Goal: Task Accomplishment & Management: Use online tool/utility

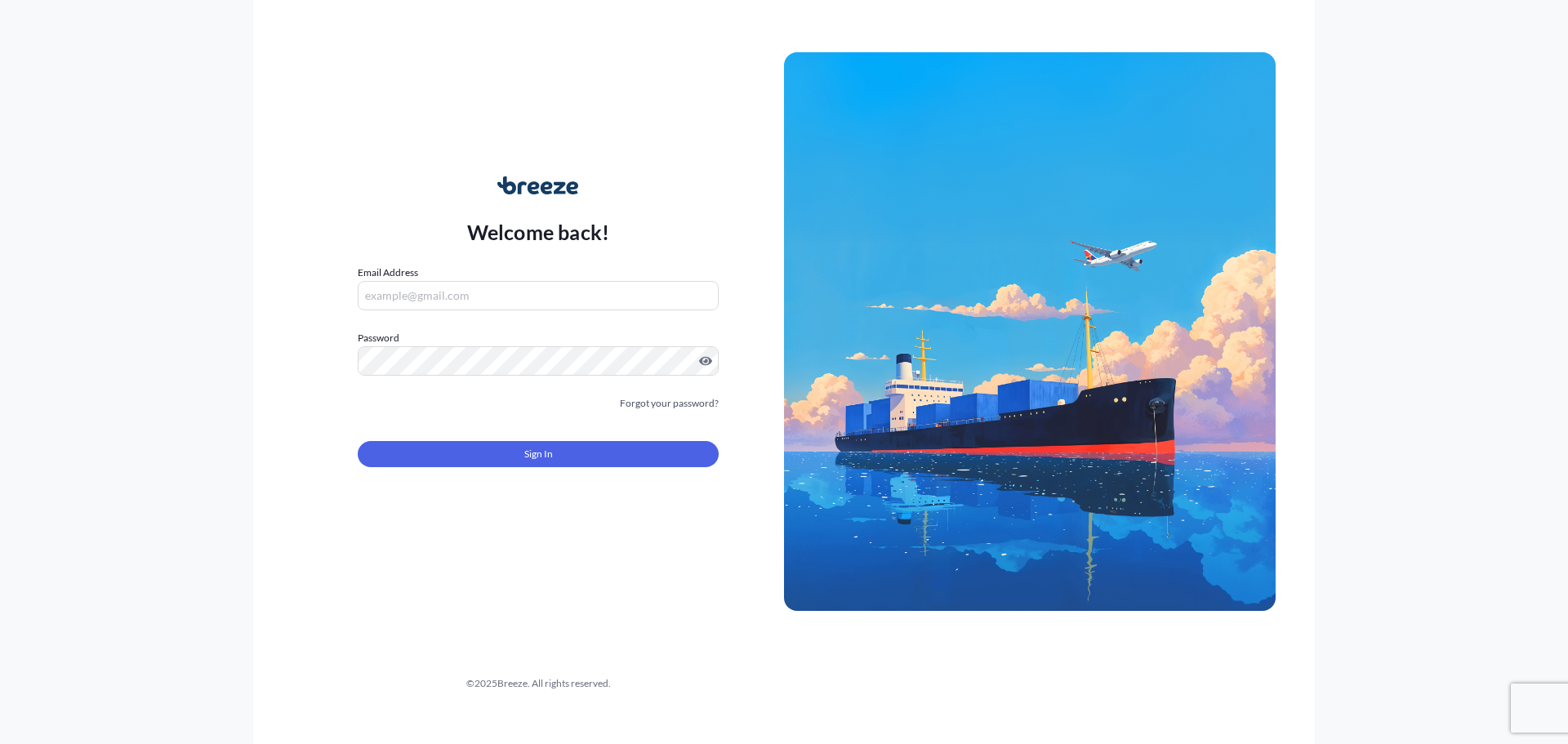
type input "[EMAIL_ADDRESS][DOMAIN_NAME]"
drag, startPoint x: 636, startPoint y: 430, endPoint x: 613, endPoint y: 464, distance: 41.0
click at [636, 431] on form "Email Address [EMAIL_ADDRESS][DOMAIN_NAME] Password Must include: Upper & lower…" at bounding box center [539, 376] width 361 height 222
click at [613, 464] on button "Sign In" at bounding box center [539, 455] width 361 height 26
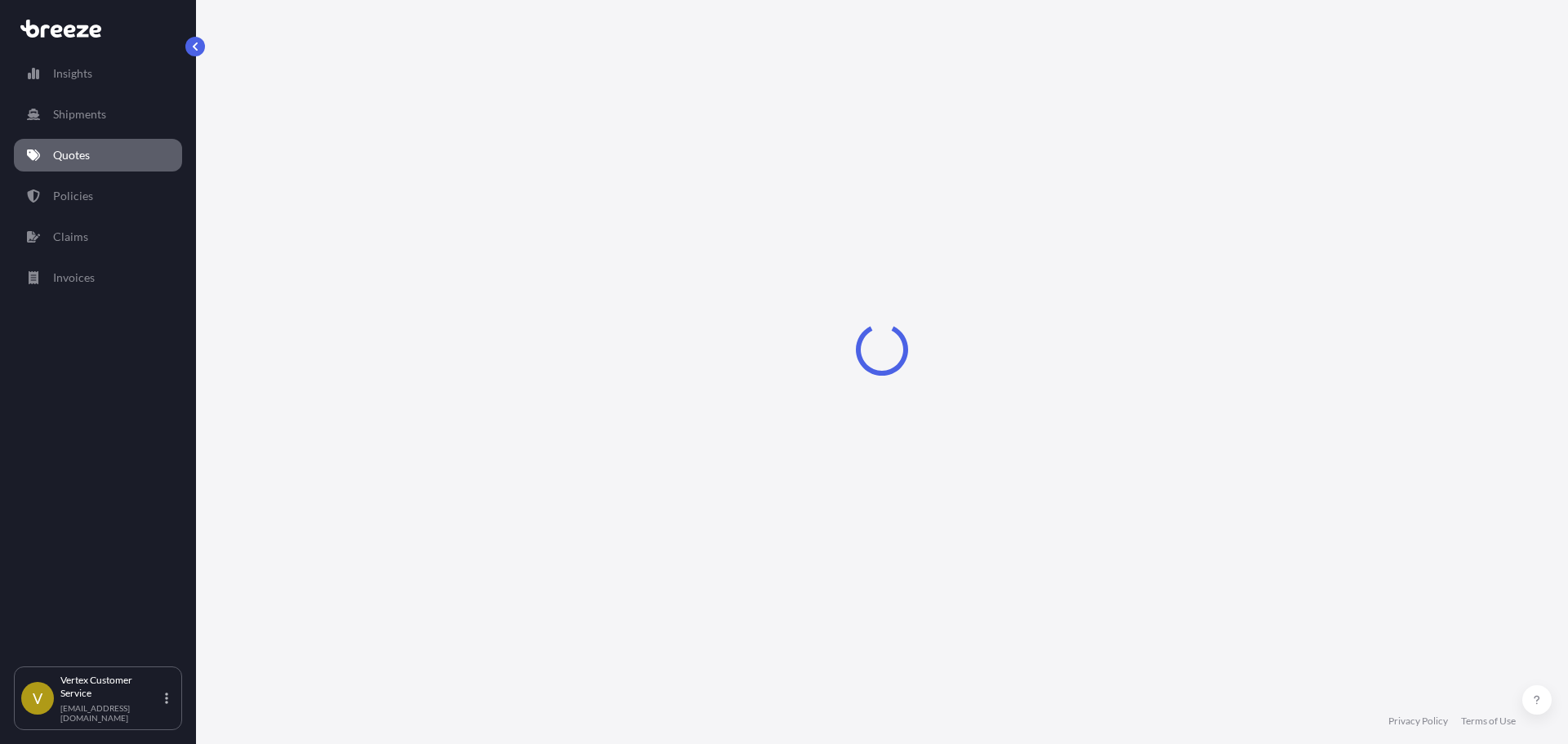
click at [62, 149] on link "Quotes" at bounding box center [98, 155] width 168 height 33
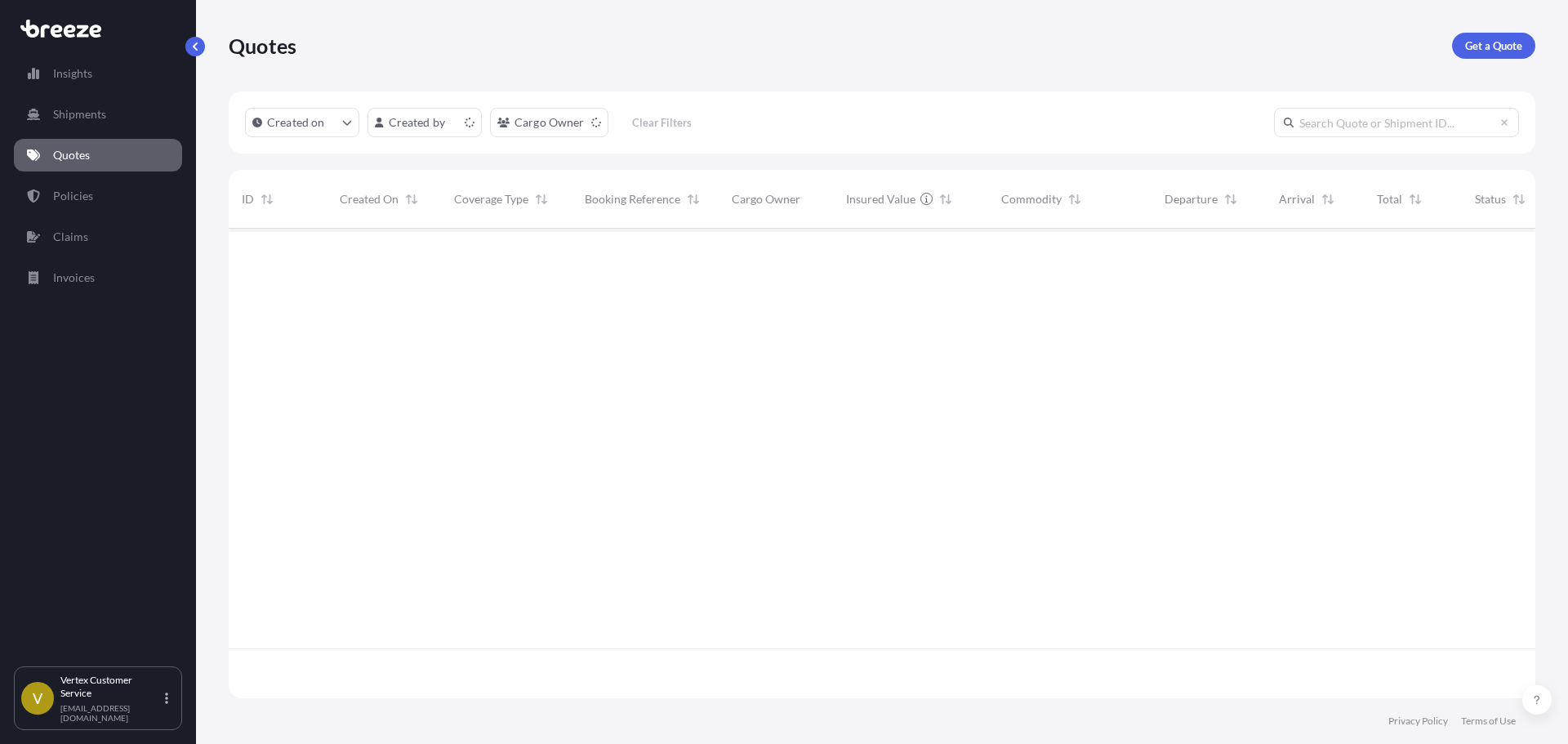
click at [62, 150] on p "Quotes" at bounding box center [71, 155] width 37 height 16
click at [1356, 131] on input "text" at bounding box center [1397, 123] width 245 height 29
paste input "BRZ496743"
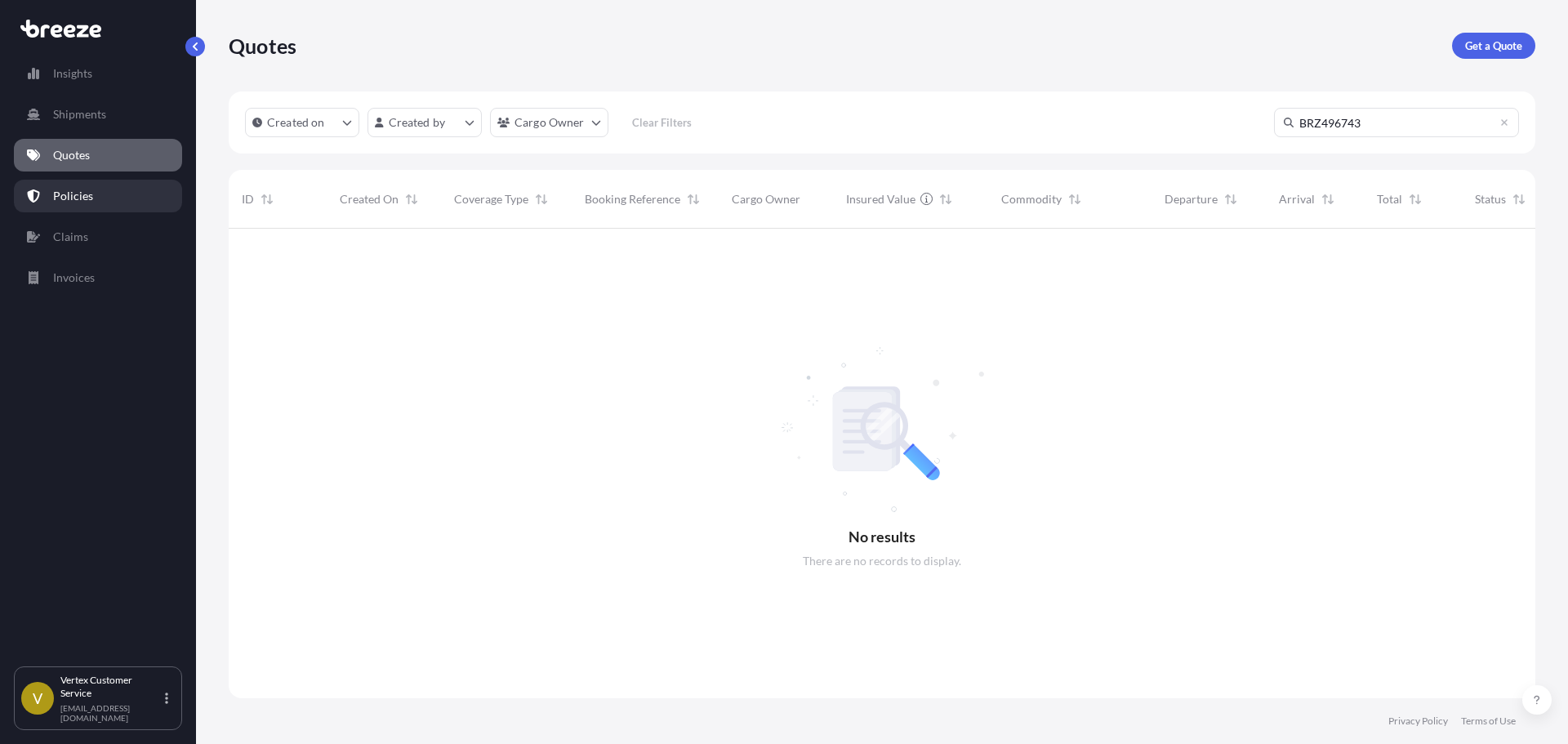
type input "BRZ496743"
click at [52, 199] on link "Policies" at bounding box center [98, 196] width 168 height 33
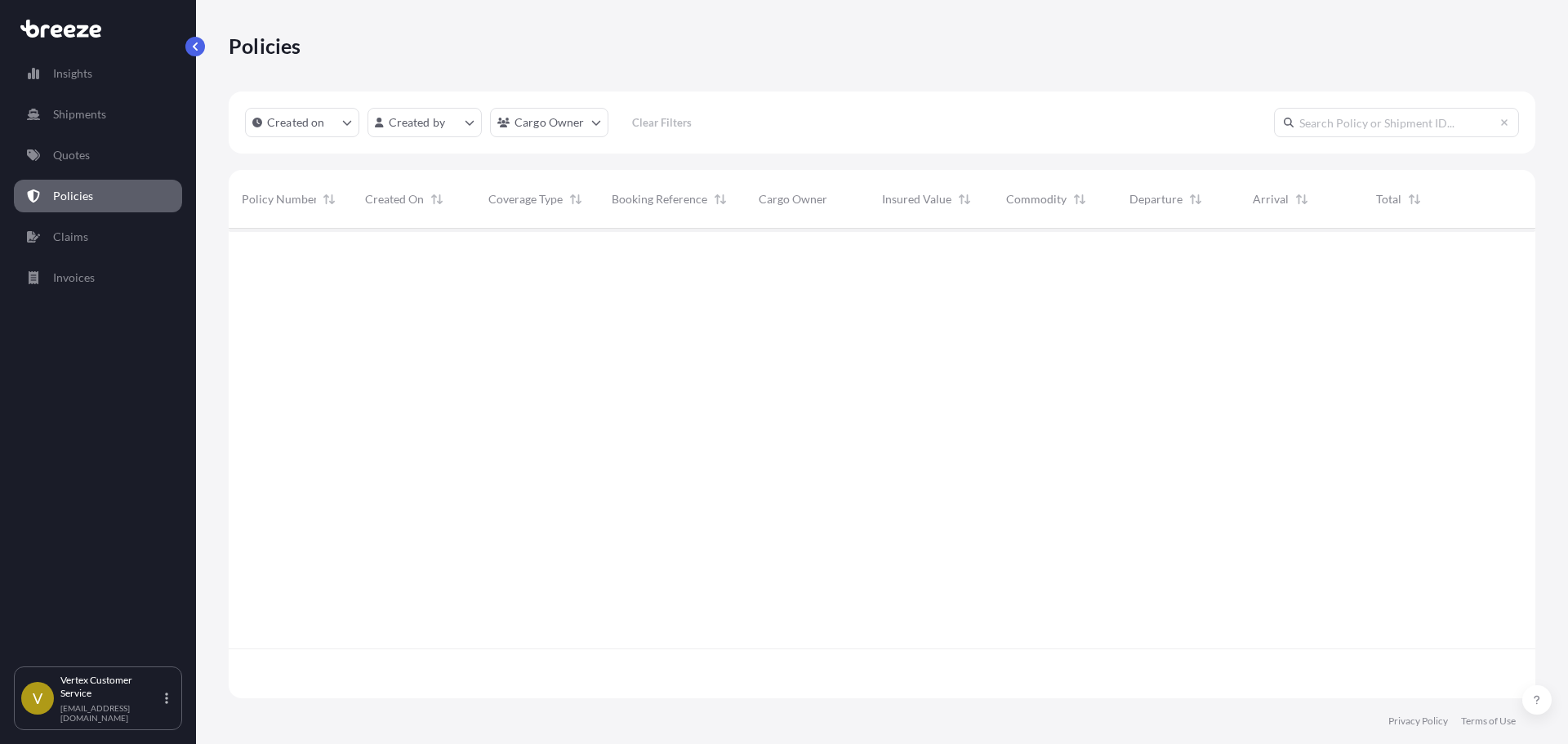
scroll to position [467, 1295]
click at [1353, 133] on input "text" at bounding box center [1397, 123] width 245 height 29
click at [1348, 119] on input "text" at bounding box center [1397, 123] width 245 height 29
paste input "BRZ496743"
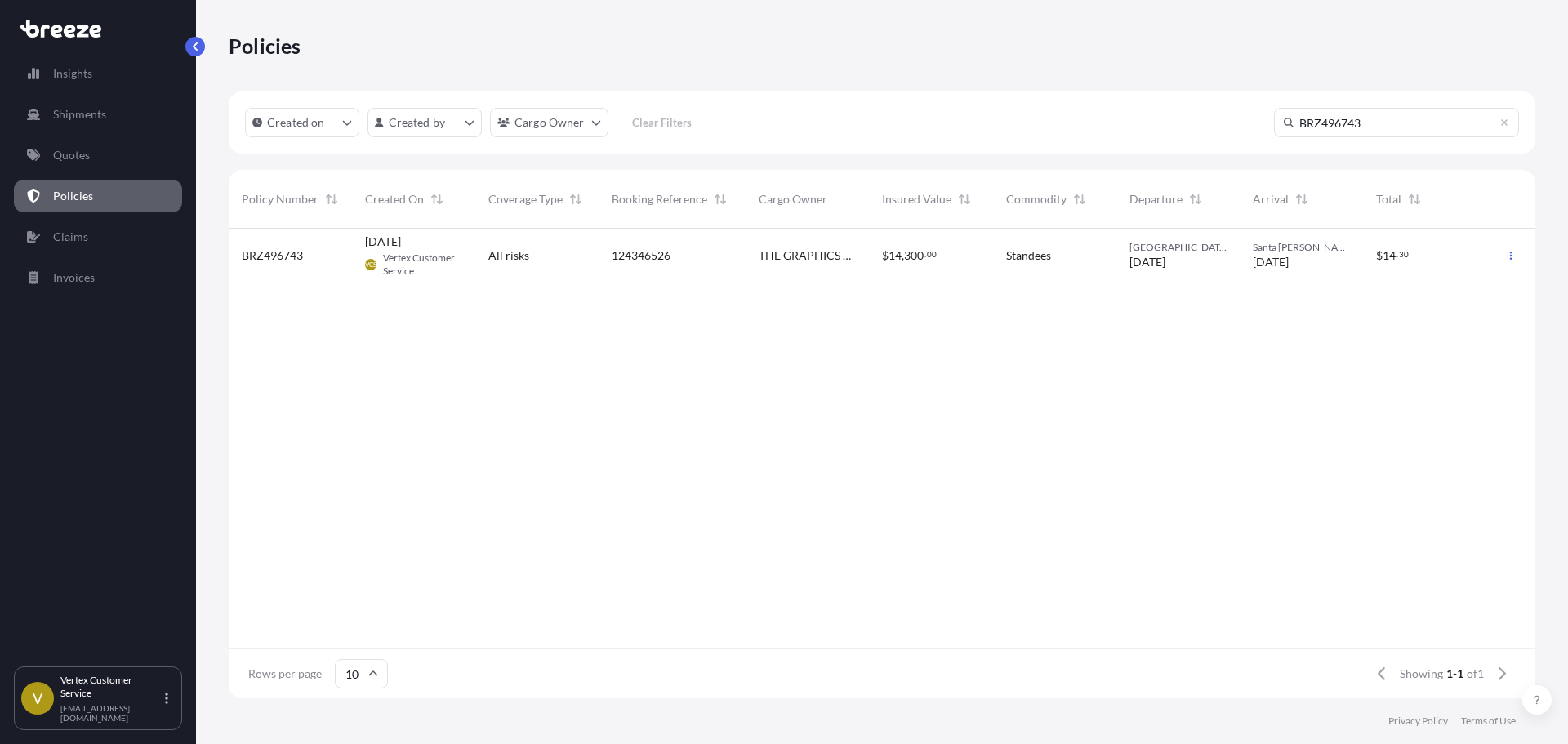
type input "BRZ496743"
click at [379, 273] on div "VCS Vertex Customer Service" at bounding box center [414, 265] width 97 height 26
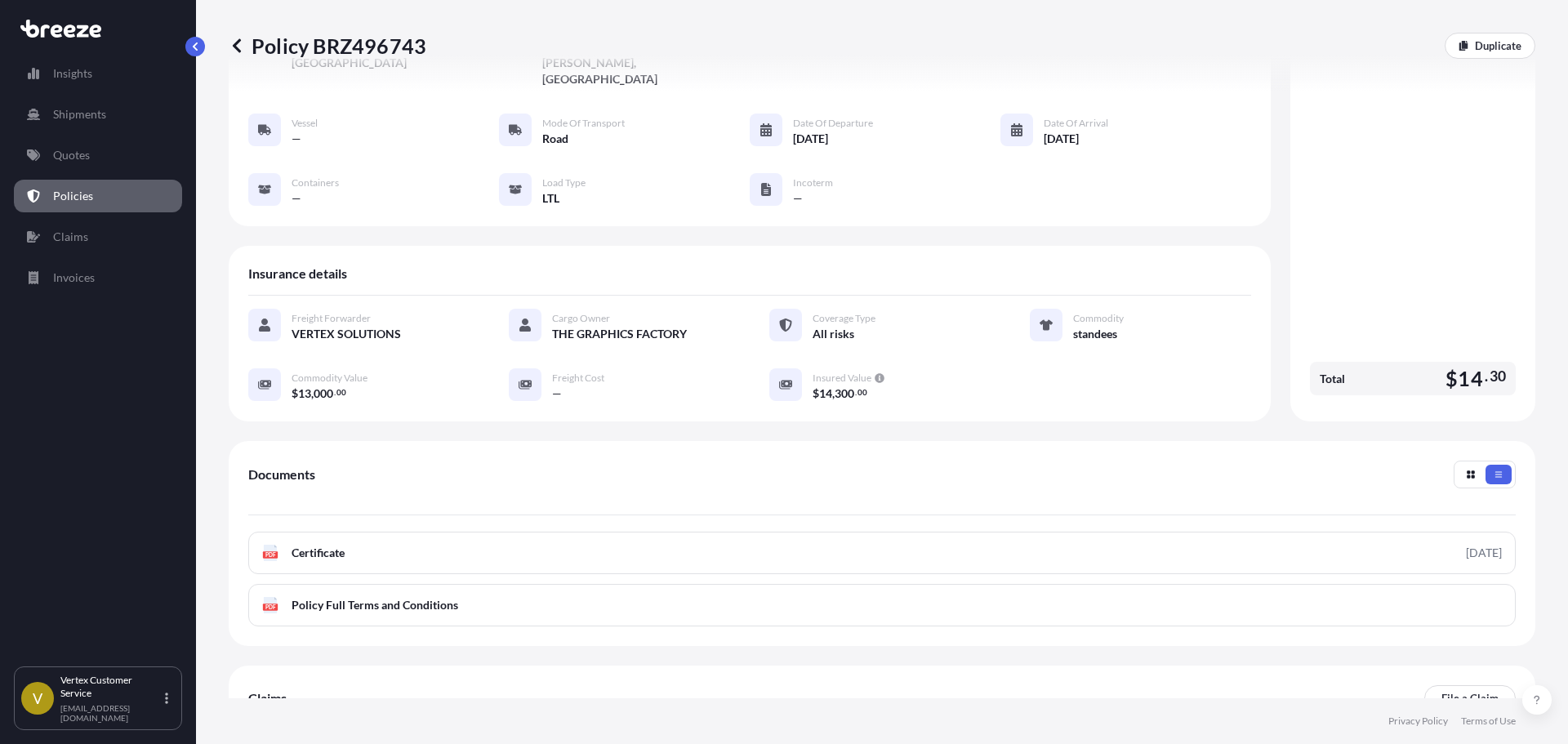
scroll to position [222, 0]
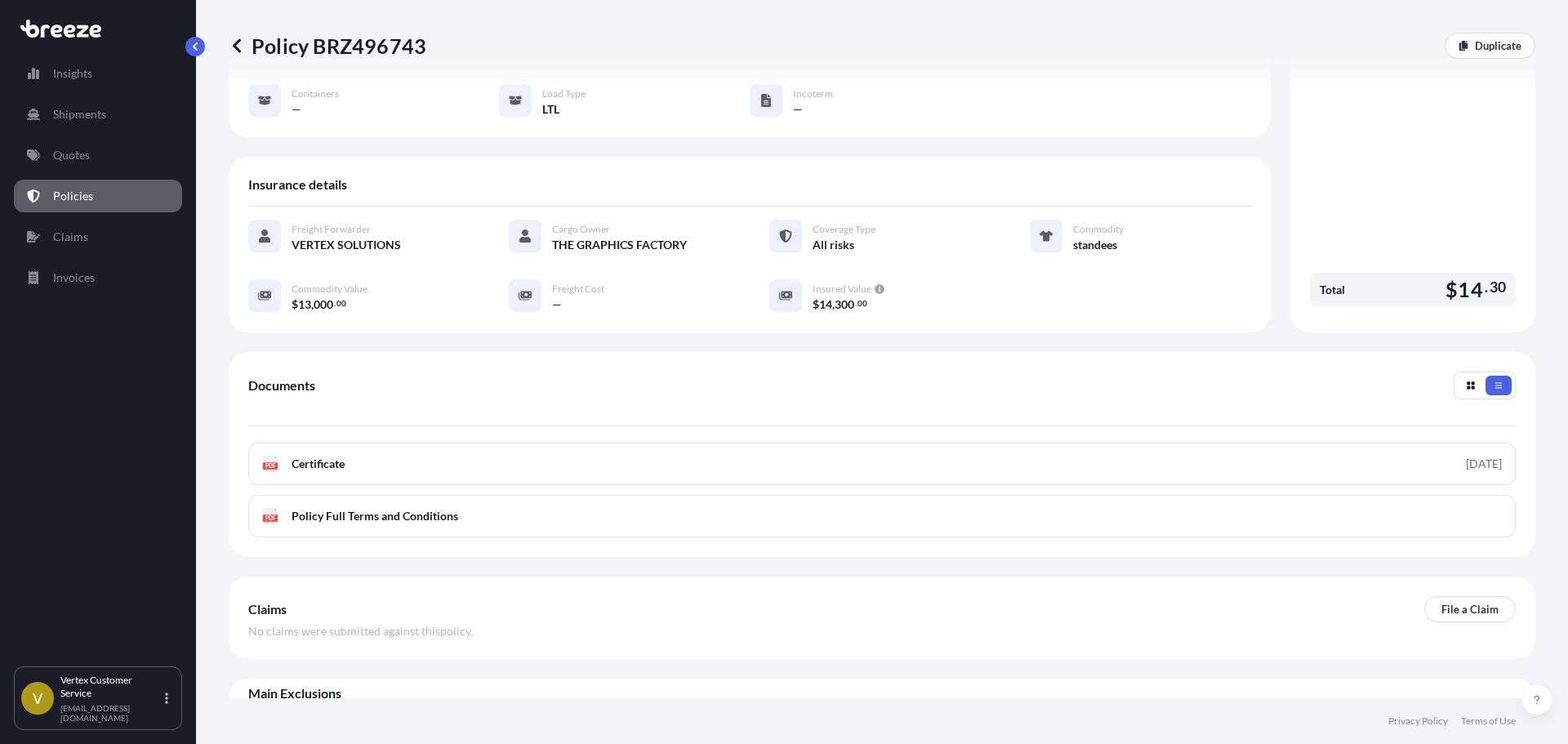
click at [1488, 685] on div "Main Exclusions" at bounding box center [882, 701] width 1268 height 33
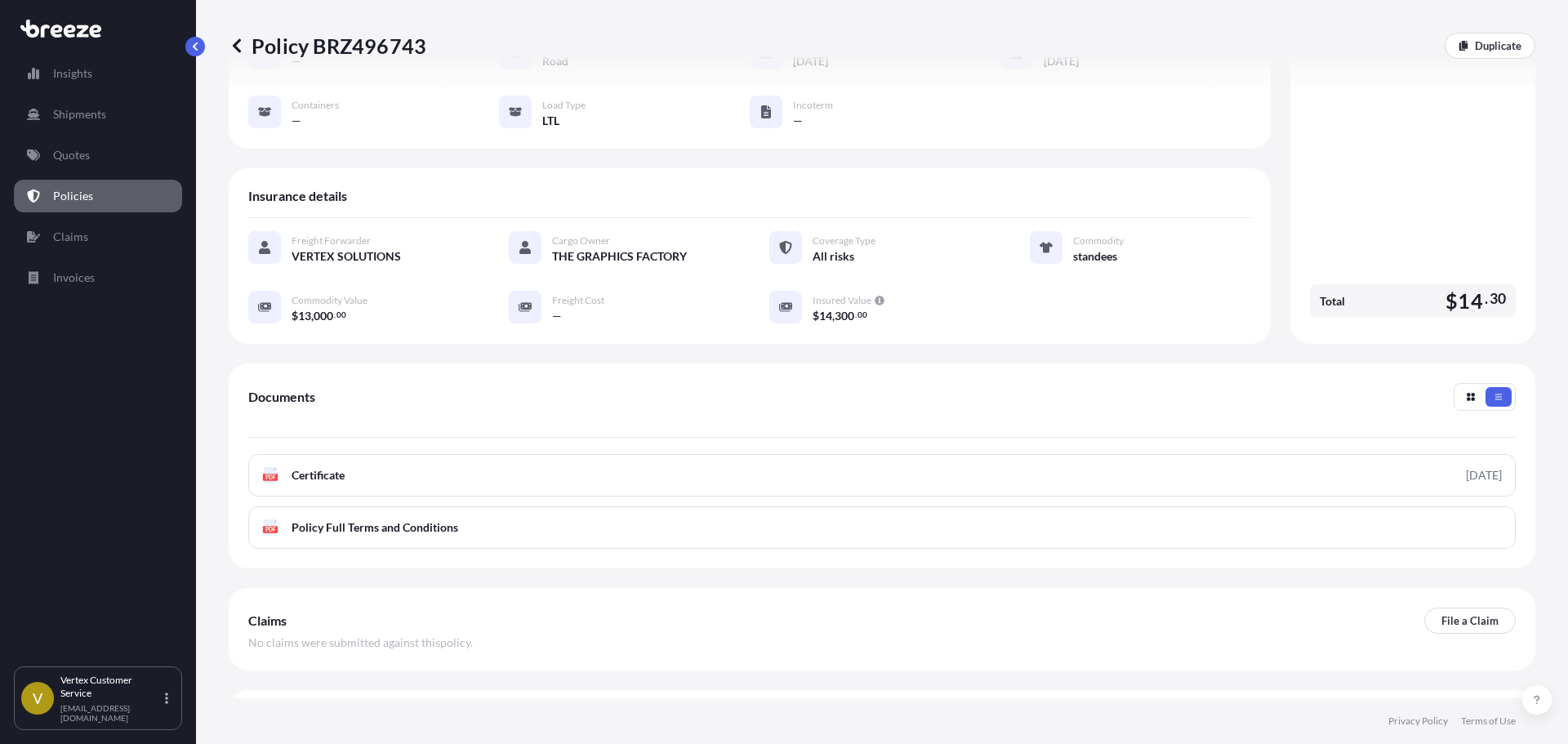
scroll to position [0, 0]
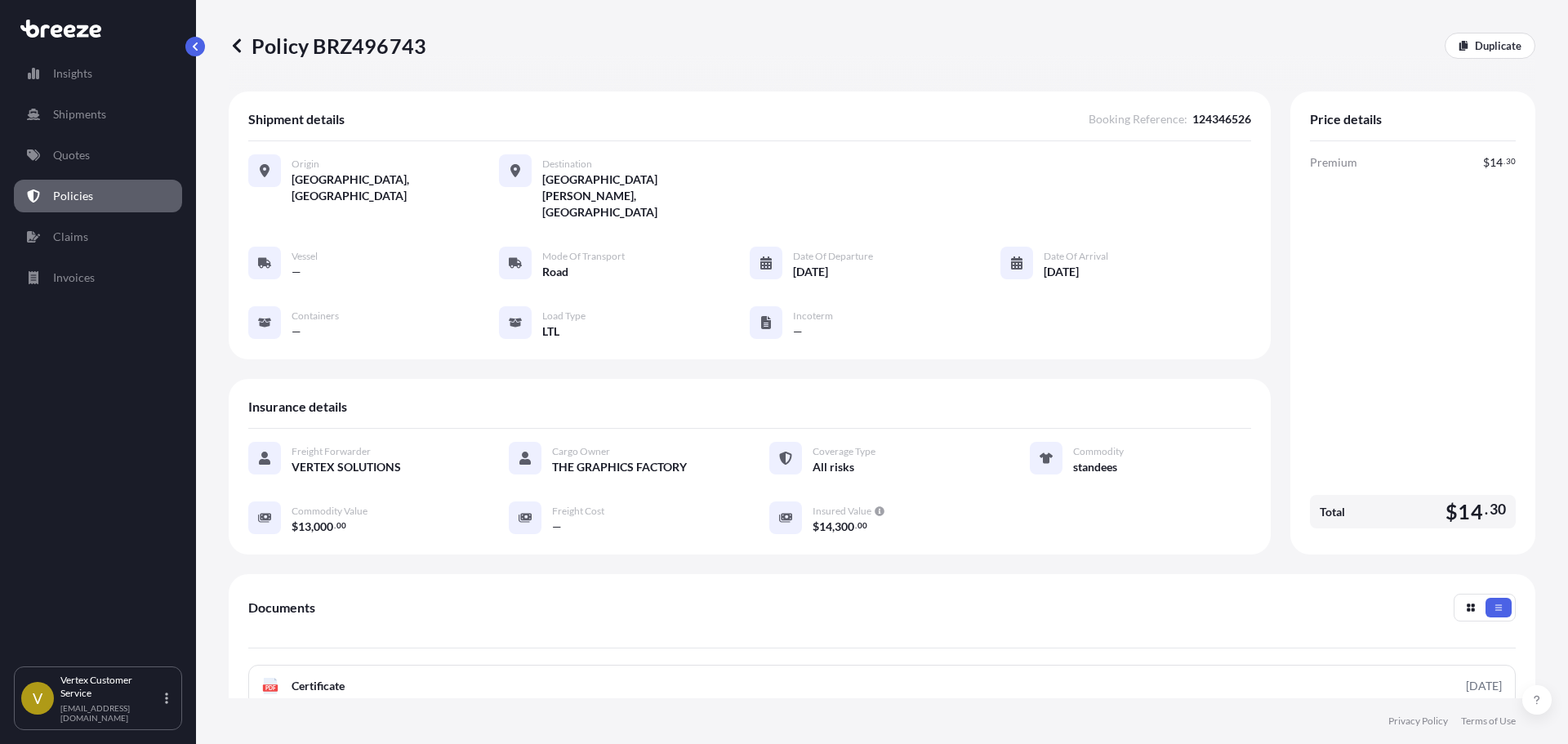
click at [315, 58] on p "Policy BRZ496743" at bounding box center [328, 46] width 198 height 26
click at [317, 53] on p "Policy BRZ496743" at bounding box center [328, 46] width 198 height 26
copy p "Policy"
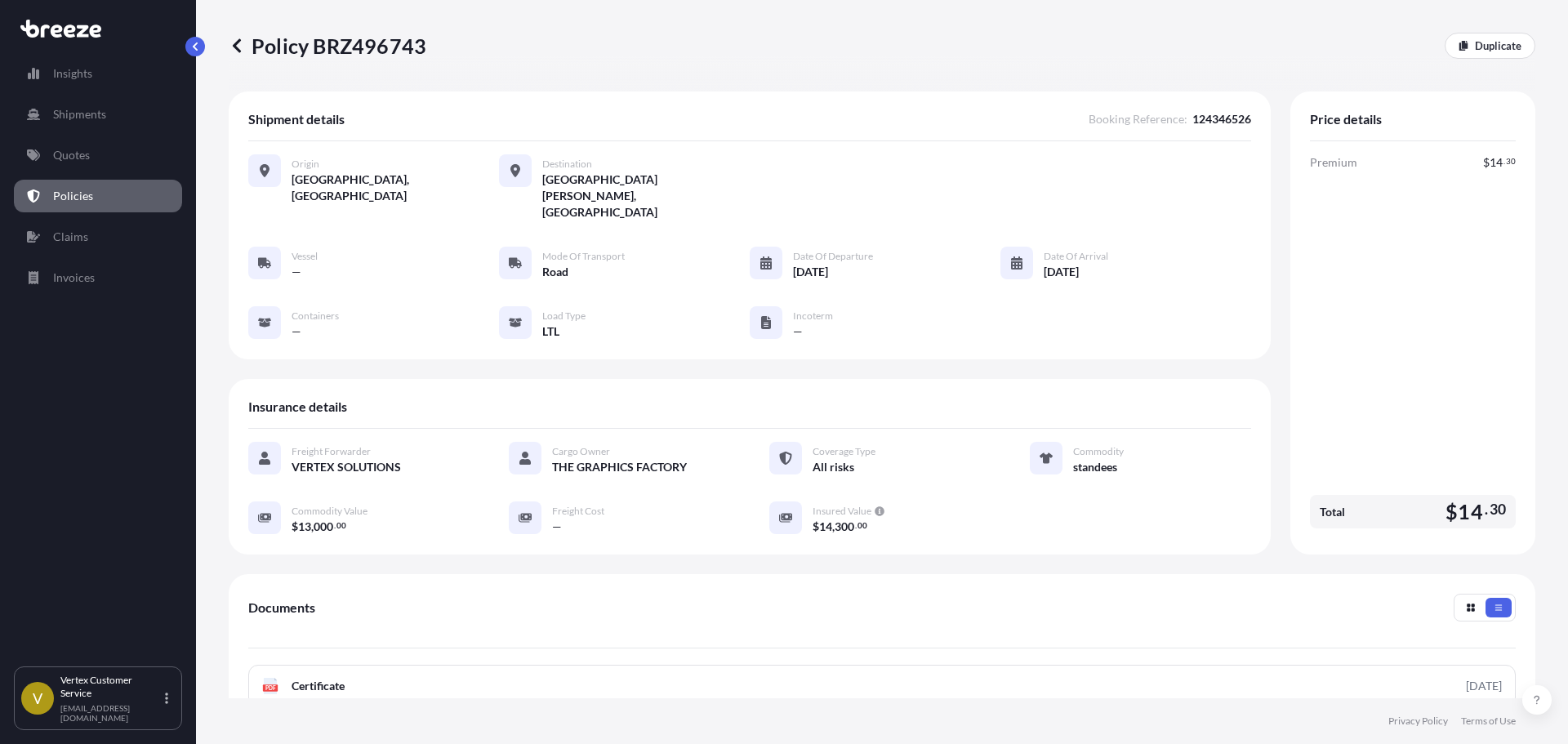
click at [349, 52] on p "Policy BRZ496743" at bounding box center [328, 46] width 198 height 26
copy p "BRZ496743"
click at [350, 57] on p "Policy BRZ496743" at bounding box center [328, 46] width 198 height 26
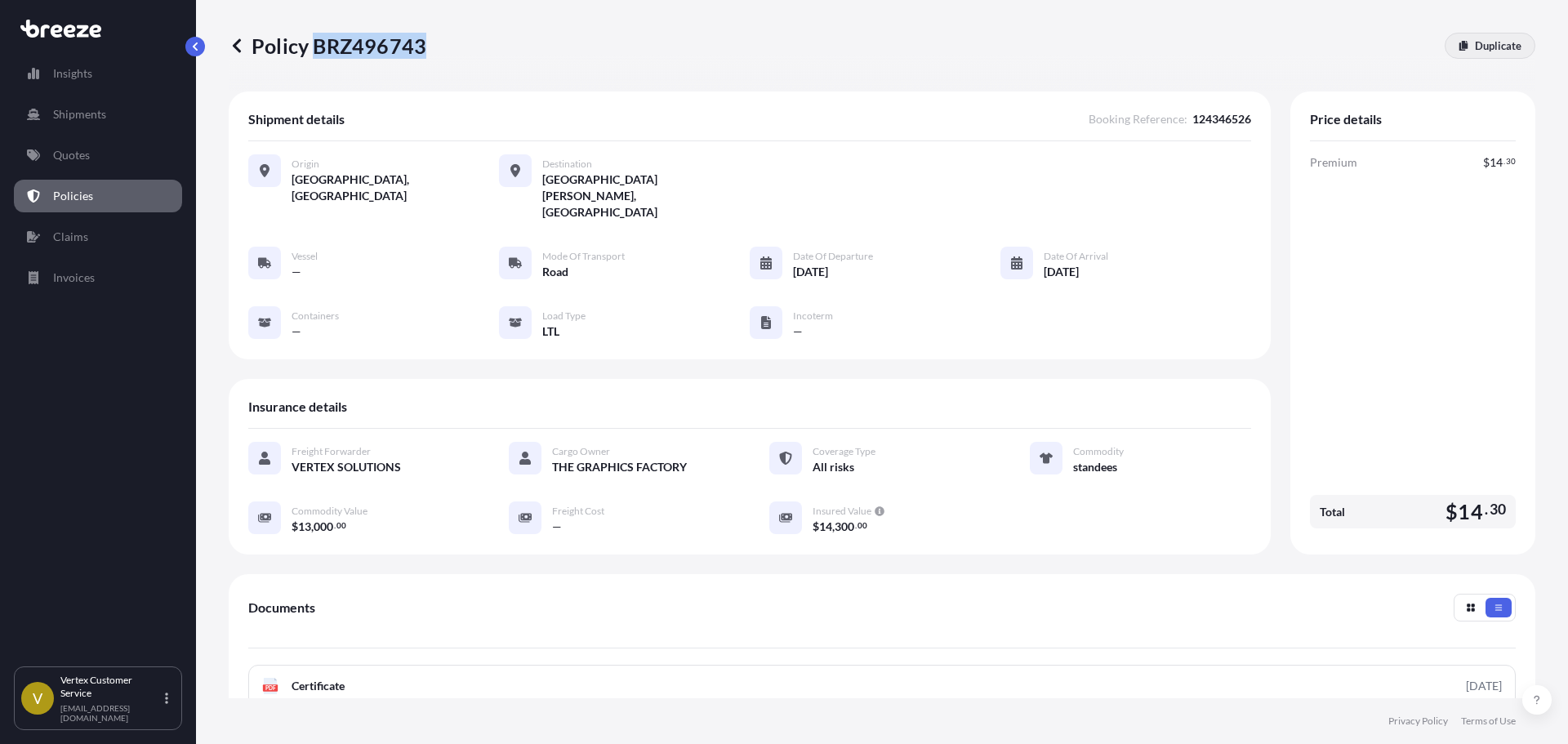
click at [1476, 47] on p "Duplicate" at bounding box center [1499, 46] width 47 height 16
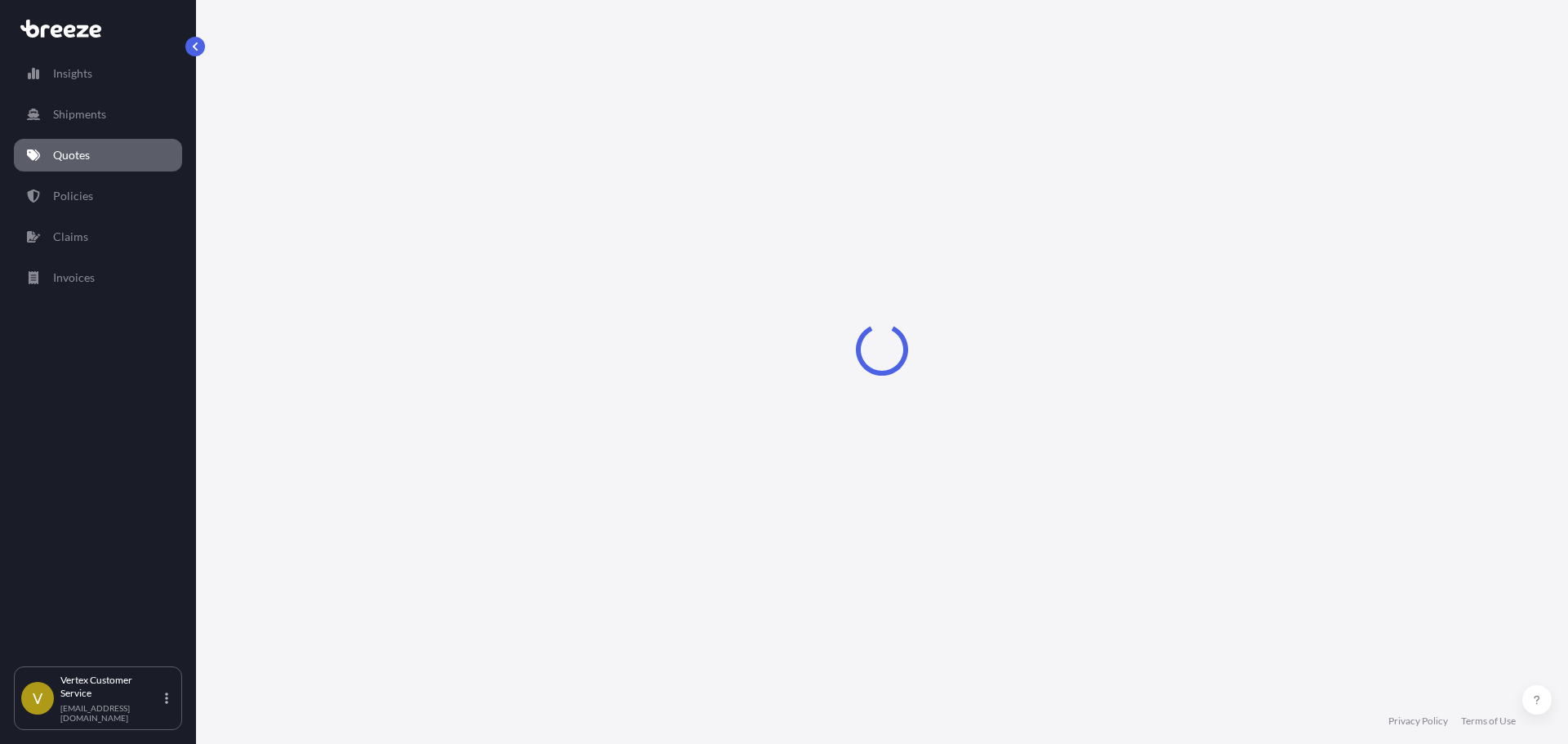
select select "Road"
select select "1"
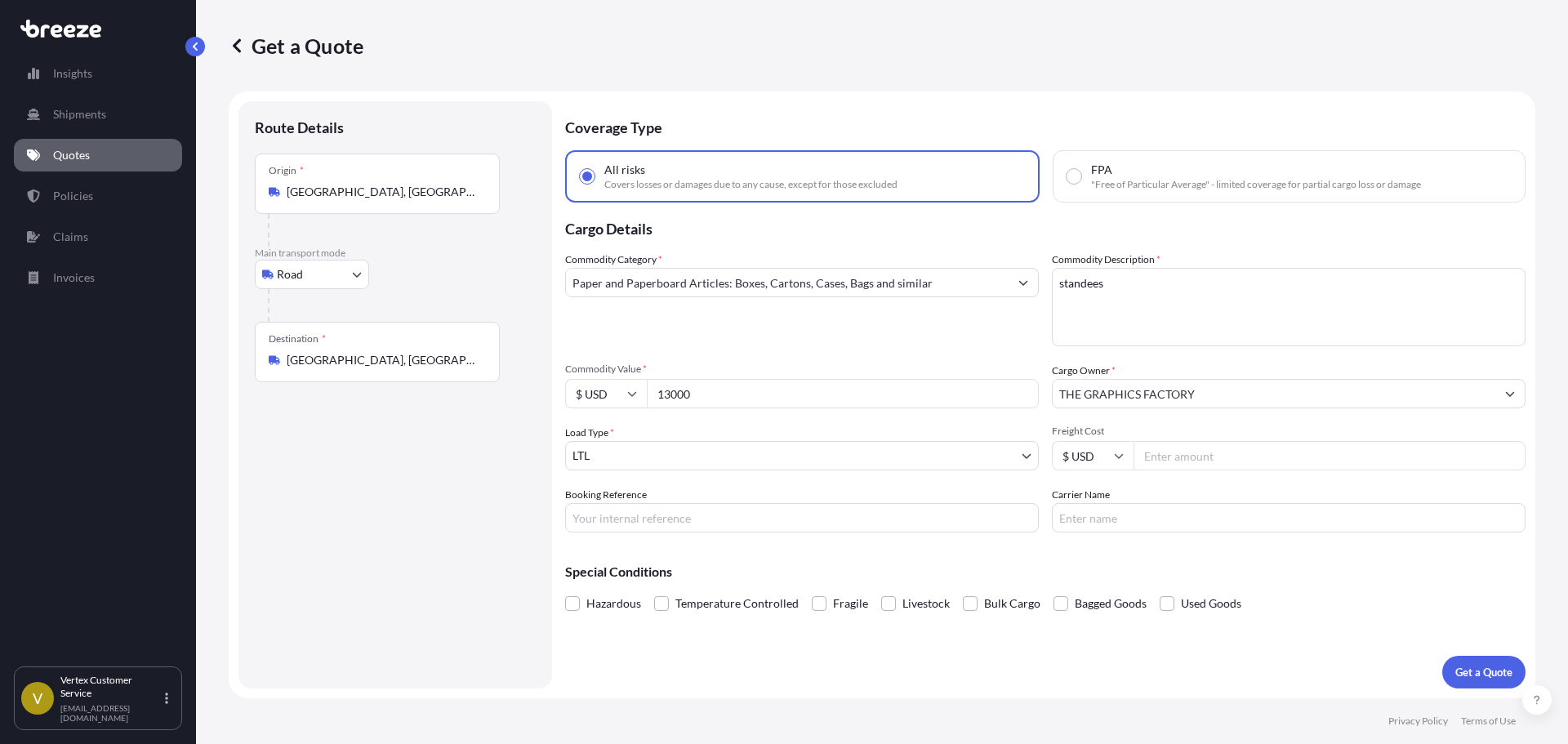
drag, startPoint x: 707, startPoint y: 394, endPoint x: 592, endPoint y: 320, distance: 136.8
click at [577, 409] on div "Commodity Category * Paper and Paperboard Articles: Boxes, Cartons, Cases, Bags…" at bounding box center [1045, 392] width 961 height 281
type input "22000"
click at [640, 317] on div "Commodity Category * Paper and Paperboard Articles: Boxes, Cartons, Cases, Bags…" at bounding box center [802, 299] width 474 height 95
click at [594, 502] on label "Booking Reference" at bounding box center [606, 495] width 82 height 16
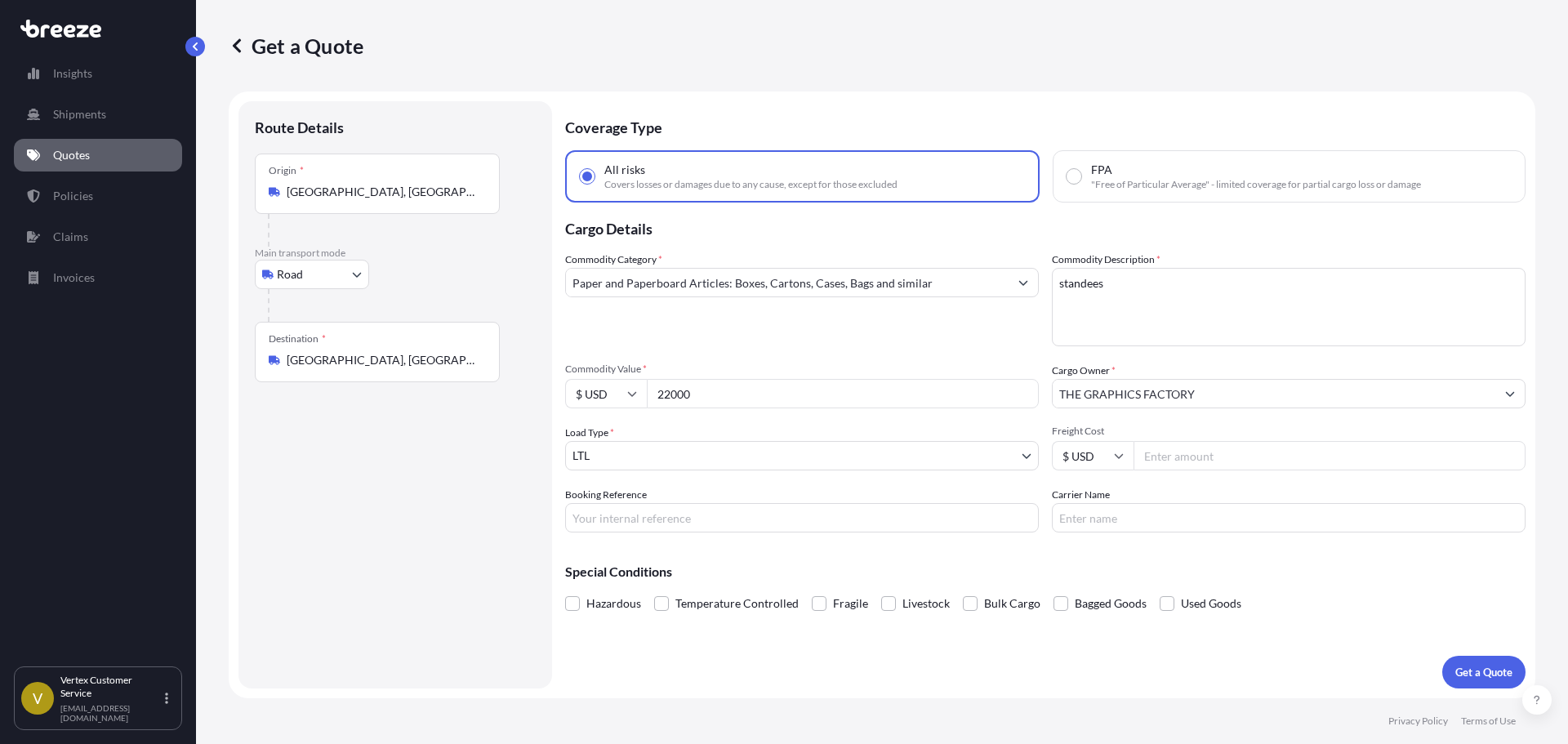
click at [594, 503] on input "Booking Reference" at bounding box center [802, 518] width 474 height 29
paste input "124346526"
type input "124346526"
click at [476, 545] on div "Route Details Place of loading Road Road Rail Origin * [GEOGRAPHIC_DATA] Main t…" at bounding box center [396, 395] width 281 height 554
click at [1472, 670] on p "Get a Quote" at bounding box center [1485, 672] width 57 height 16
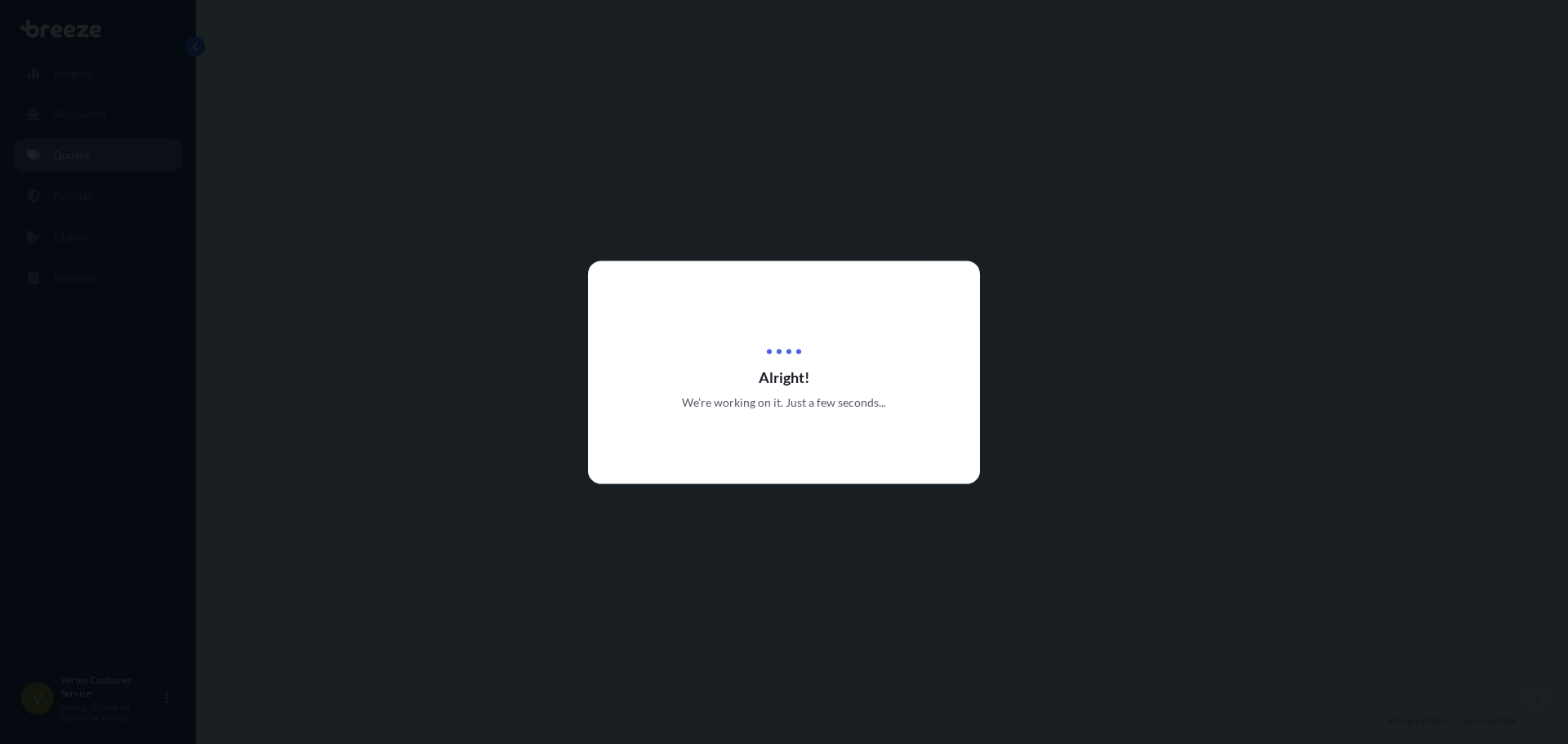
select select "Road"
select select "1"
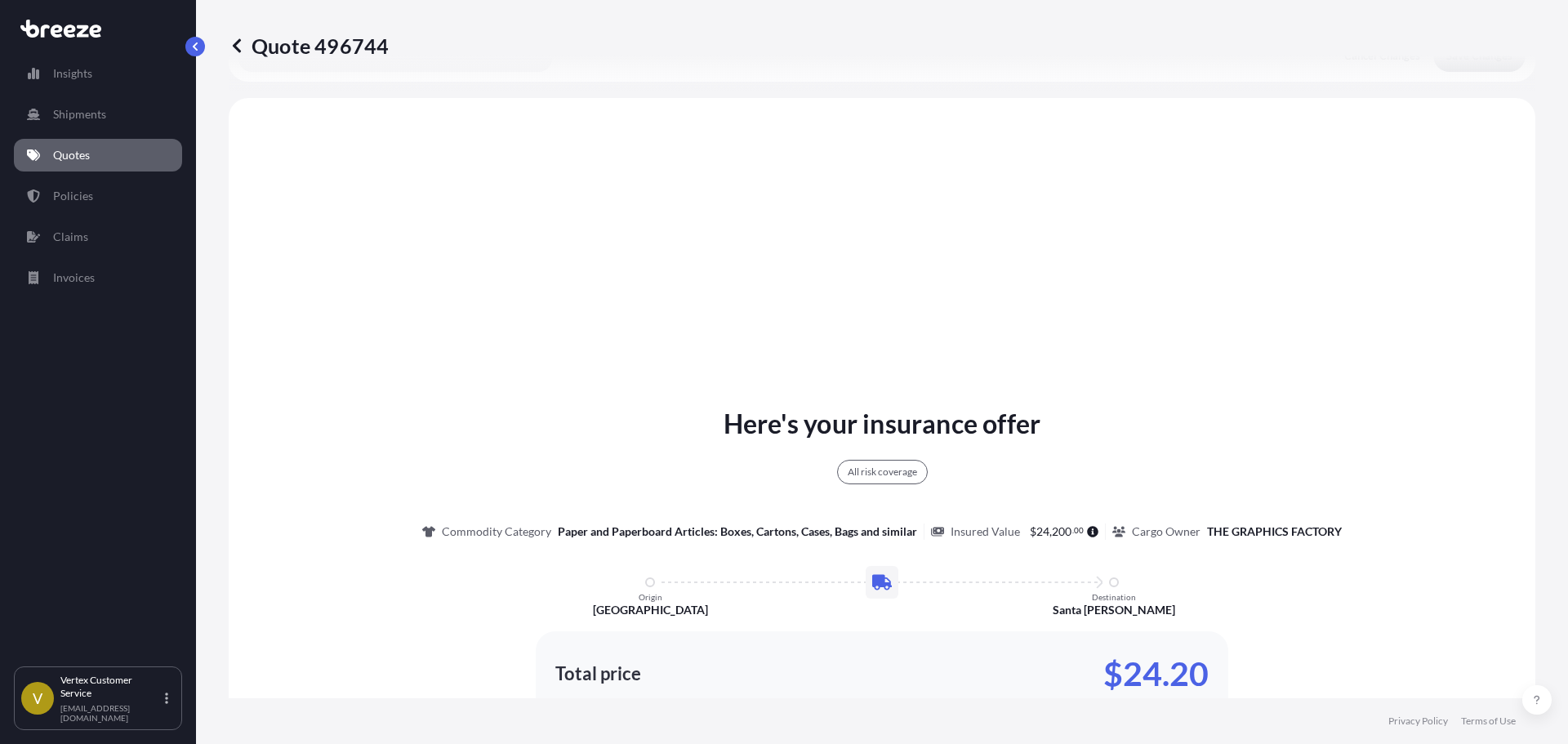
scroll to position [593, 0]
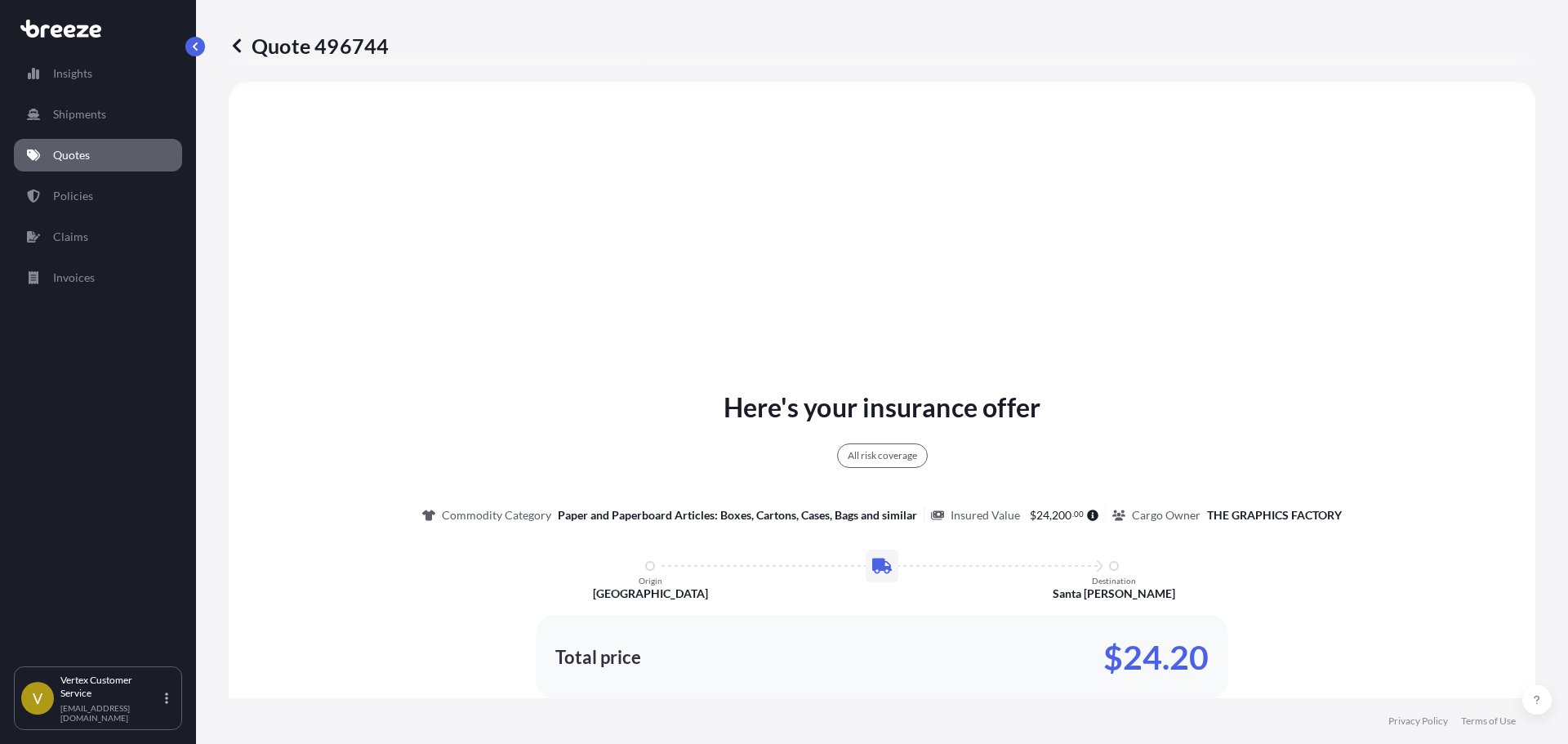
click at [982, 482] on div "All risk coverage Commodity Category Paper and Paperboard Articles: Boxes, Cart…" at bounding box center [883, 476] width 921 height 96
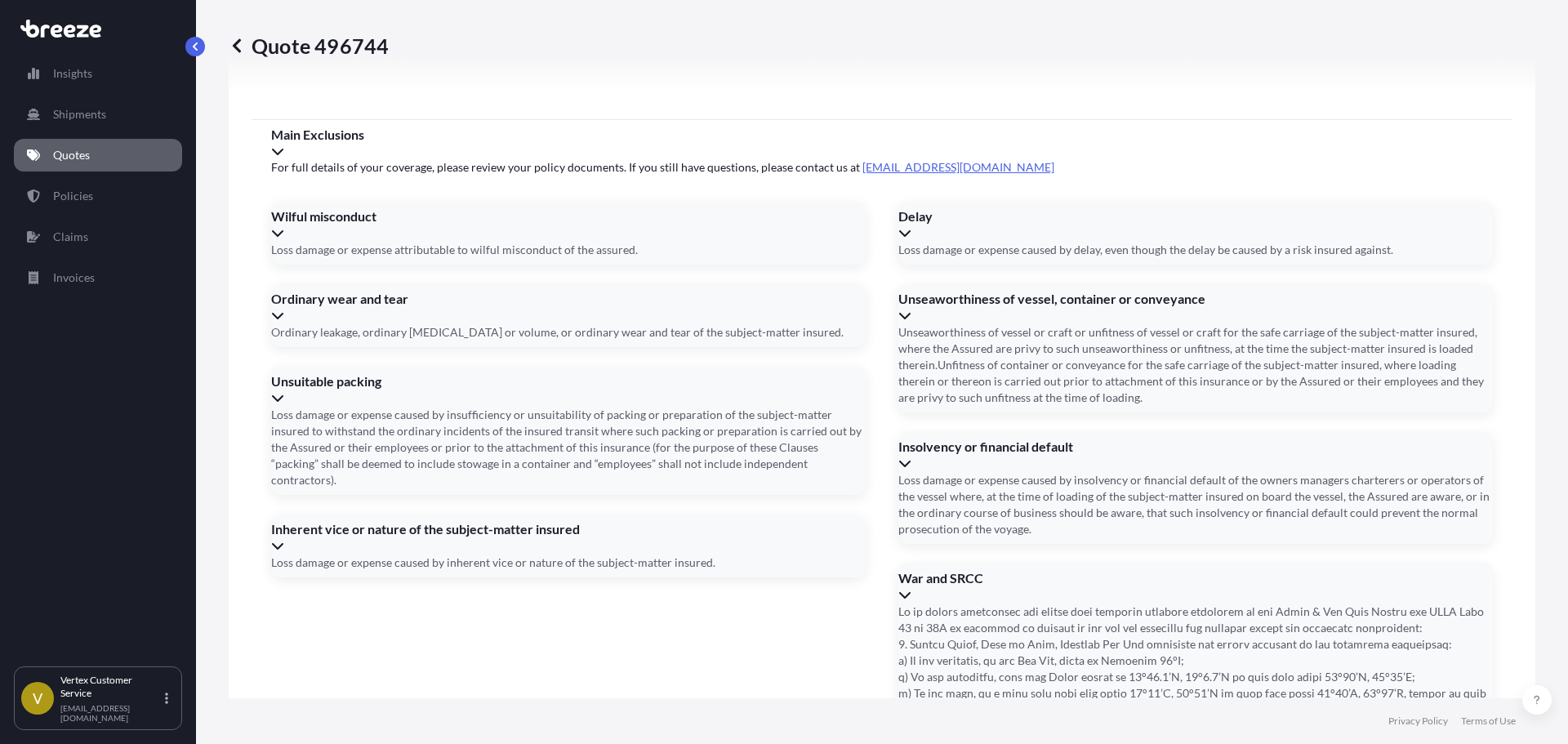
scroll to position [2092, 0]
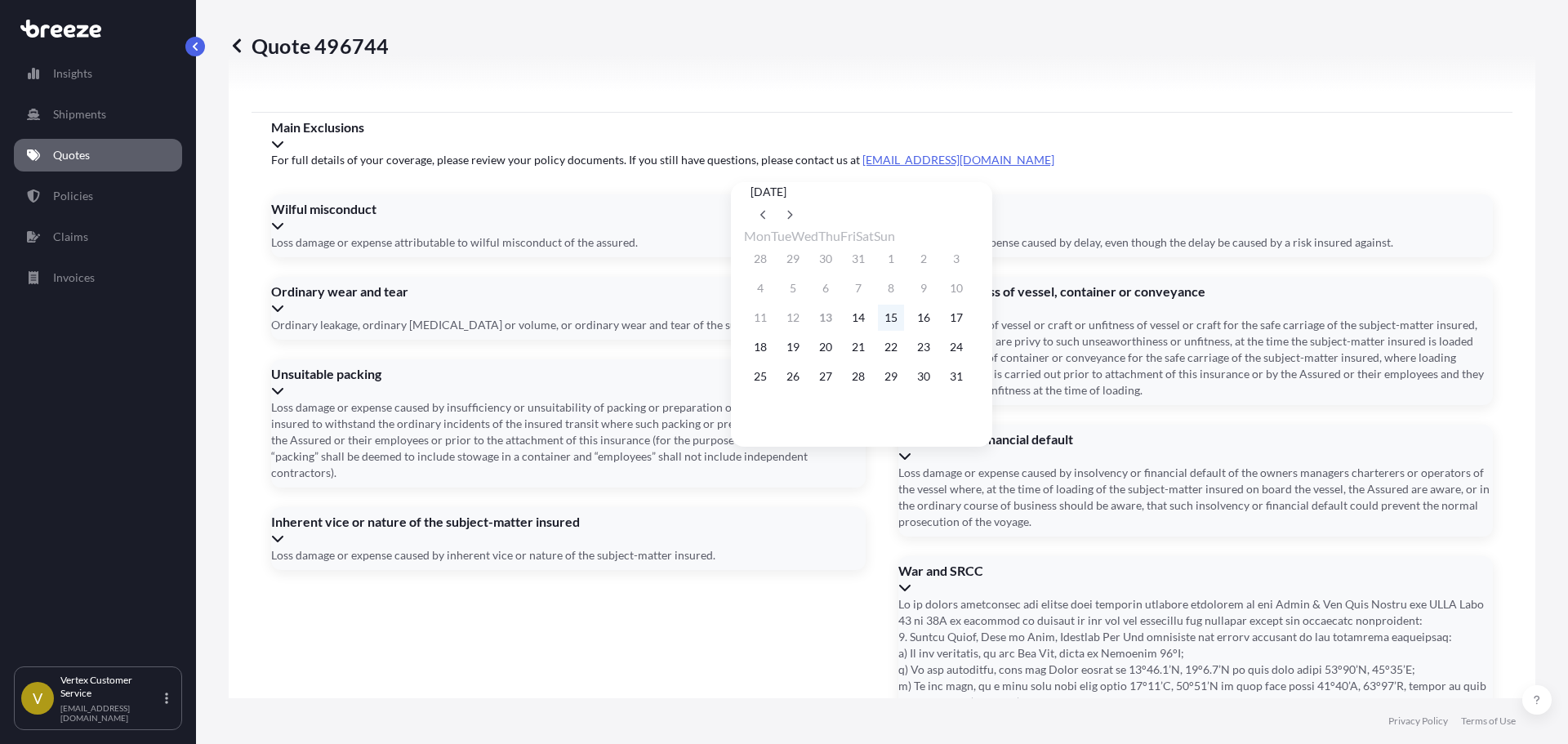
click at [904, 328] on button "15" at bounding box center [891, 318] width 26 height 26
type input "[DATE]"
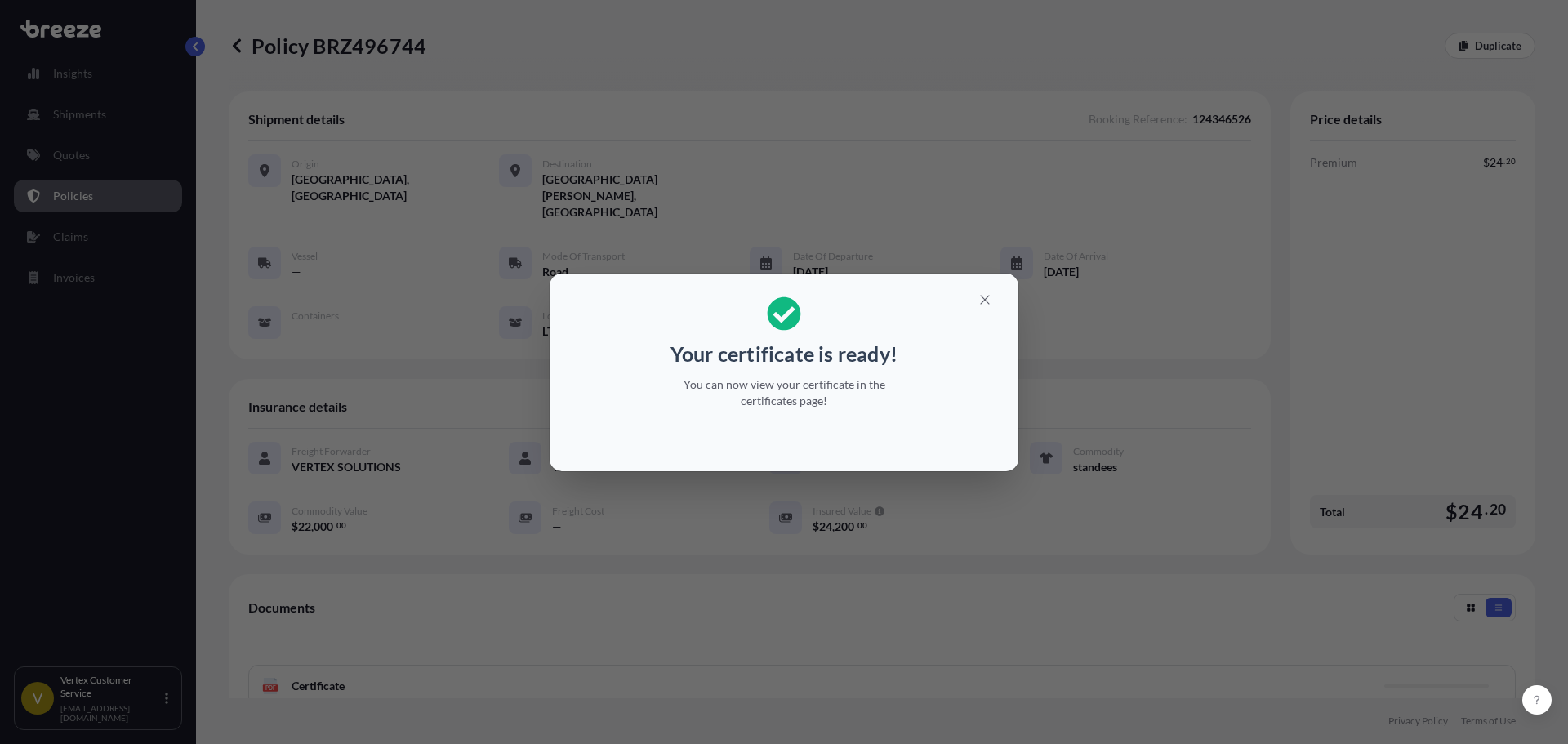
click at [979, 298] on icon "button" at bounding box center [985, 300] width 15 height 15
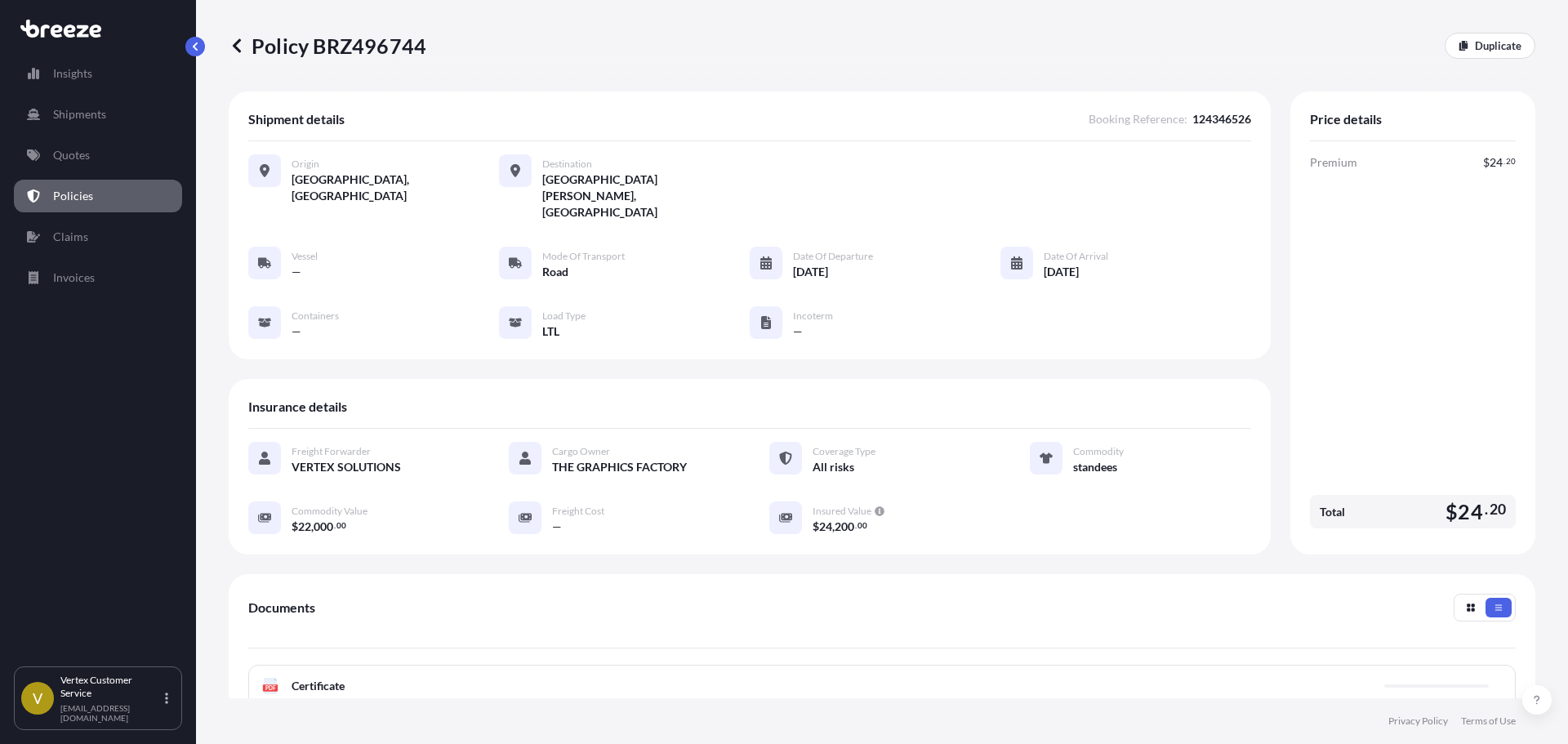
click at [354, 44] on p "Policy BRZ496744" at bounding box center [328, 46] width 198 height 26
drag, startPoint x: 354, startPoint y: 44, endPoint x: 41, endPoint y: 125, distance: 323.3
click at [355, 44] on p "Policy BRZ496744" at bounding box center [328, 46] width 198 height 26
copy p "BRZ496744"
click at [348, 60] on div "Policy BRZ496744 Duplicate" at bounding box center [882, 46] width 1307 height 92
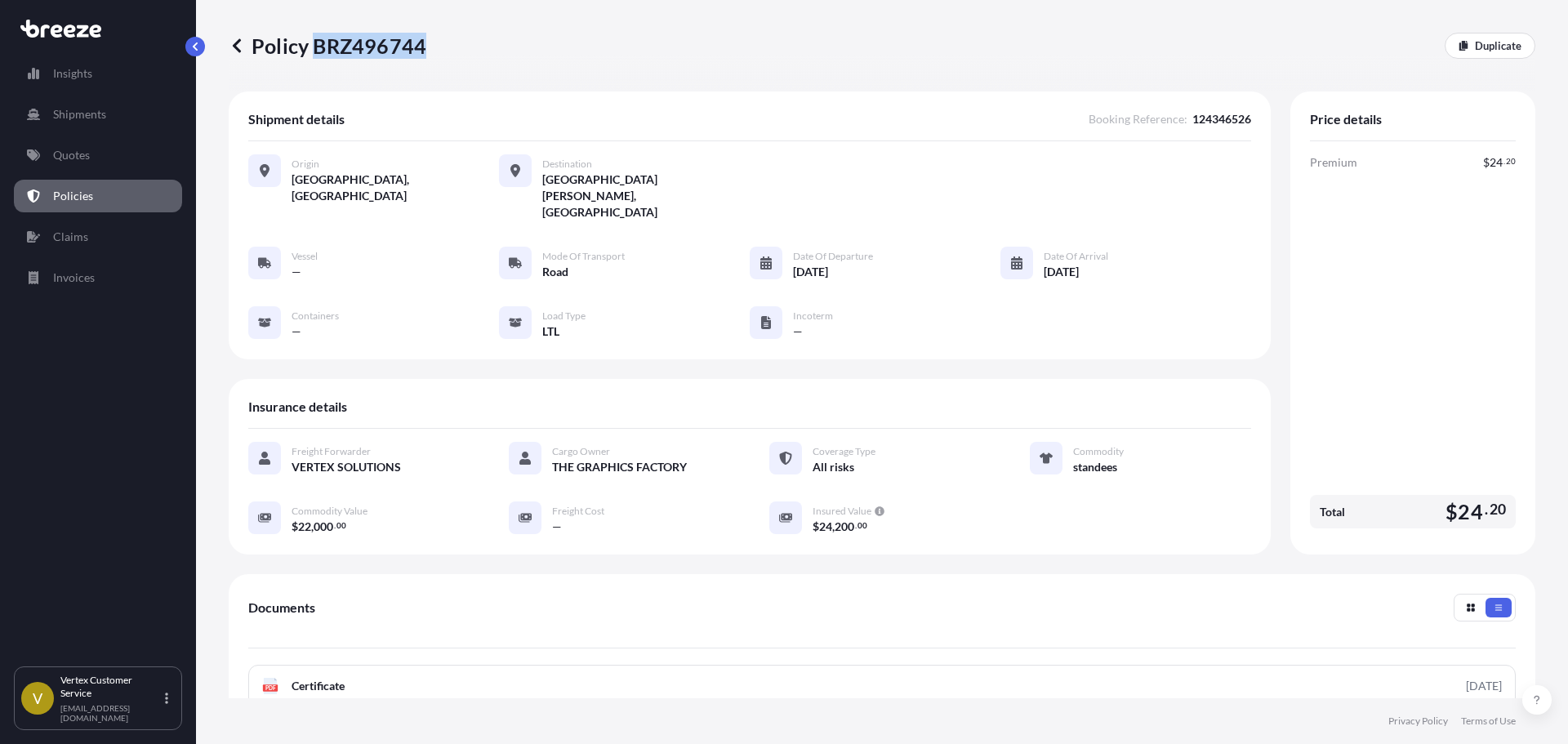
click at [348, 60] on div "Policy BRZ496744 Duplicate" at bounding box center [882, 46] width 1307 height 92
click at [1196, 626] on div "Documents PDF Certificate [DATE] PDF Policy Full Terms and Conditions" at bounding box center [882, 676] width 1268 height 166
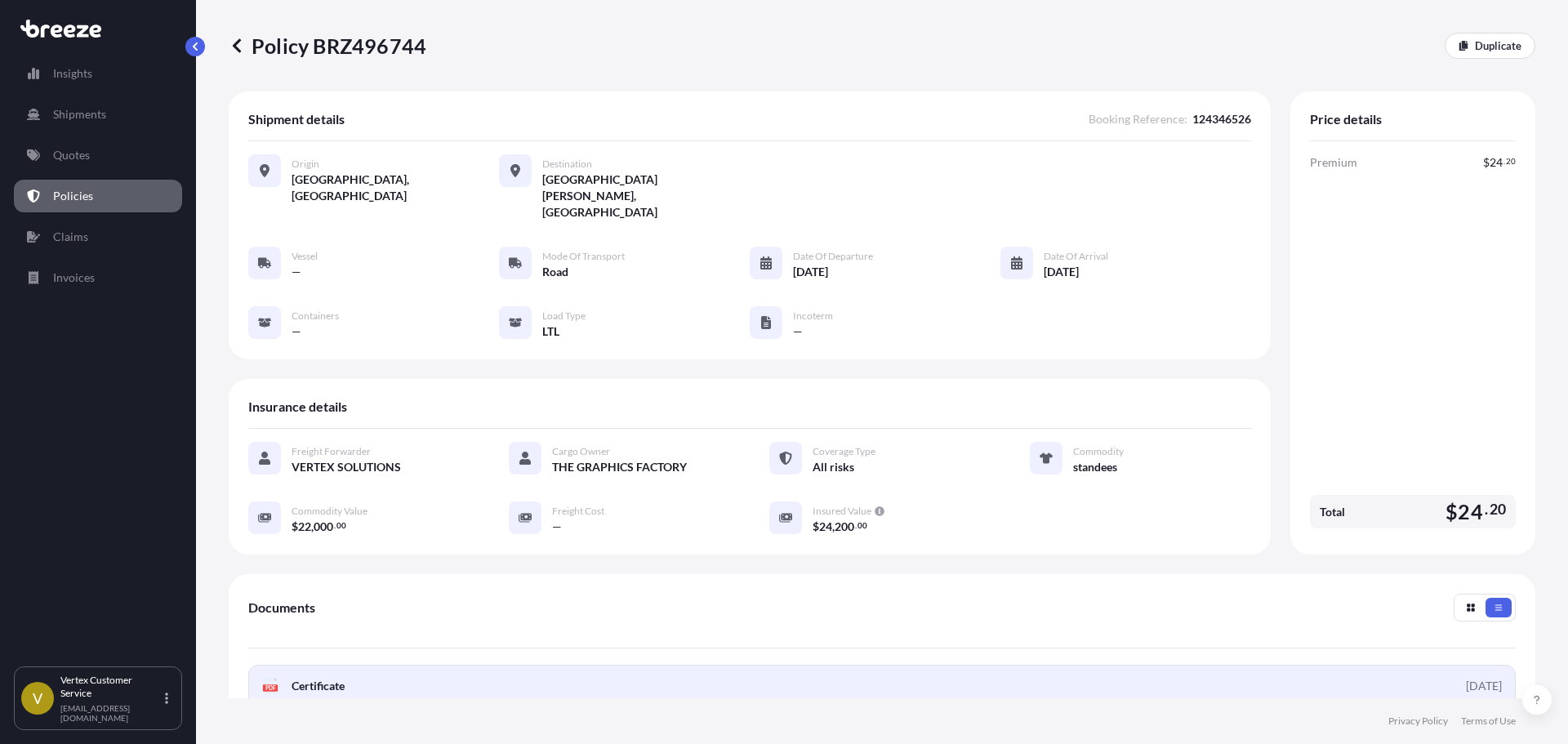
click at [1184, 665] on link "PDF Certificate [DATE]" at bounding box center [882, 686] width 1268 height 43
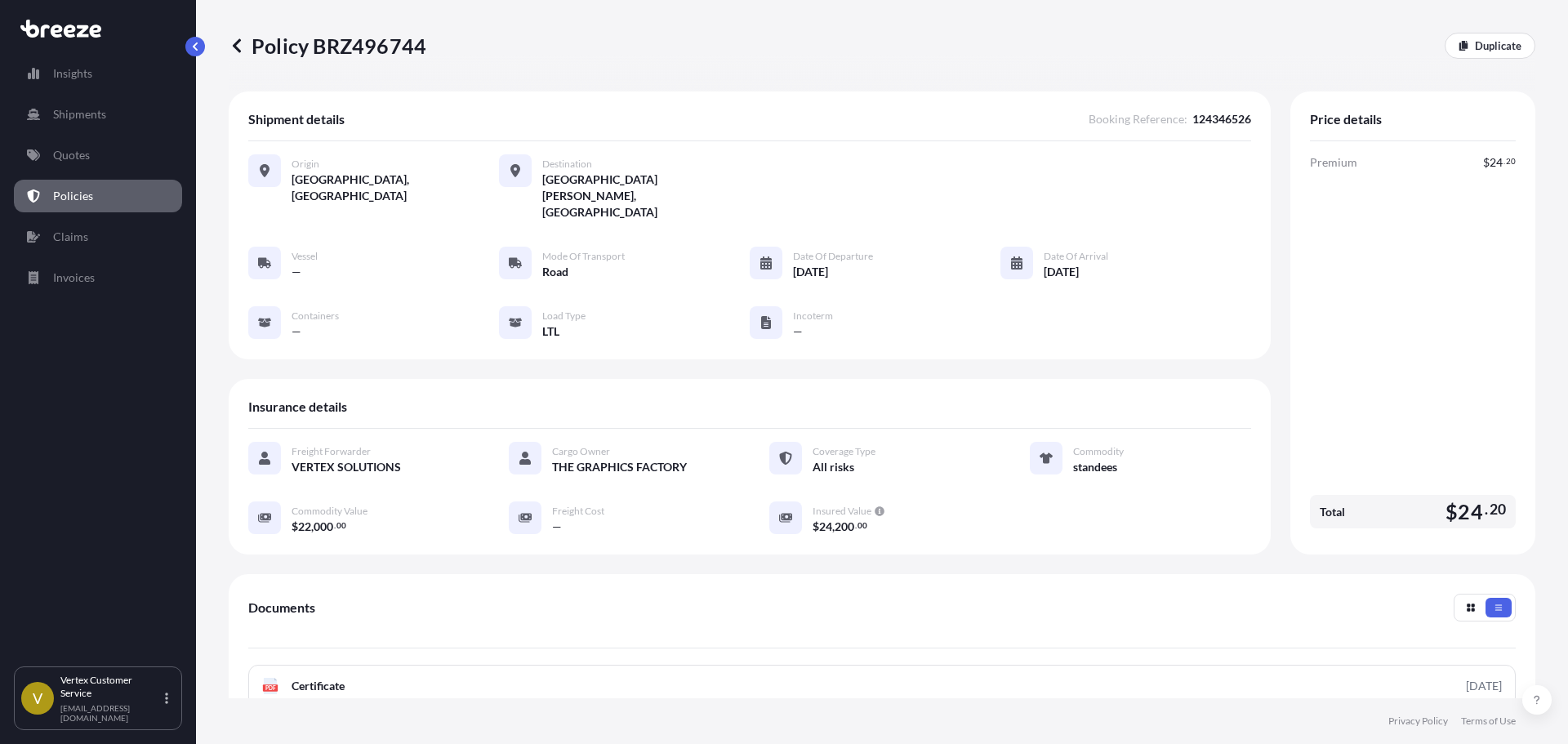
drag, startPoint x: 11, startPoint y: 34, endPoint x: -19, endPoint y: 43, distance: 31.3
click at [0, 43] on html "Insights Shipments Quotes Policies Claims Invoices V Vertex Customer Service [E…" at bounding box center [784, 372] width 1568 height 744
